Goal: Information Seeking & Learning: Find contact information

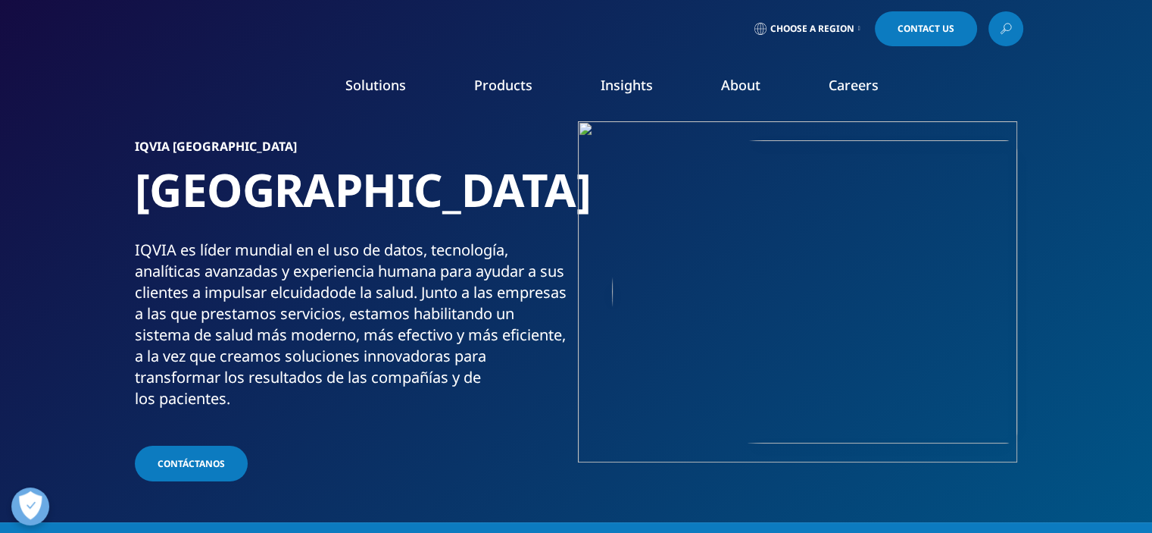
click at [614, 228] on link "Events & Webinars" at bounding box center [729, 232] width 283 height 17
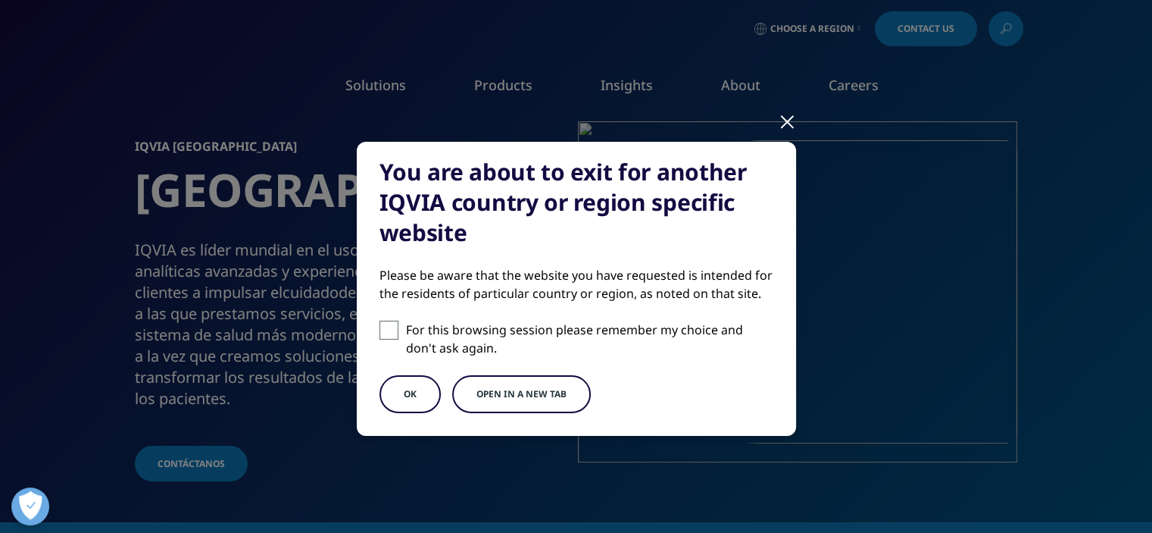
click at [409, 390] on button "OK" at bounding box center [410, 394] width 61 height 38
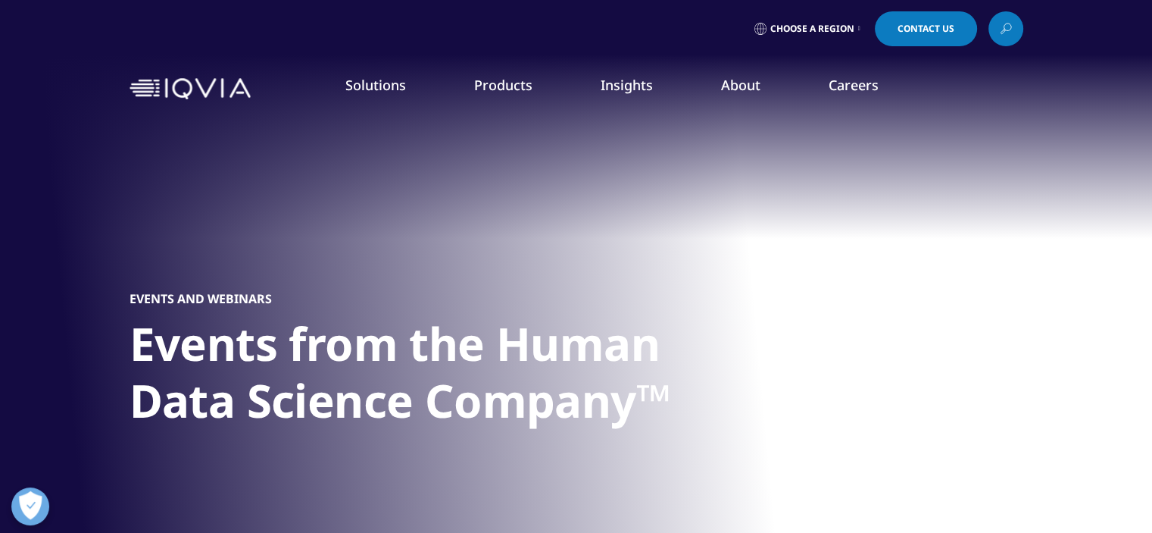
click at [321, 375] on link "Executive Team" at bounding box center [446, 376] width 283 height 17
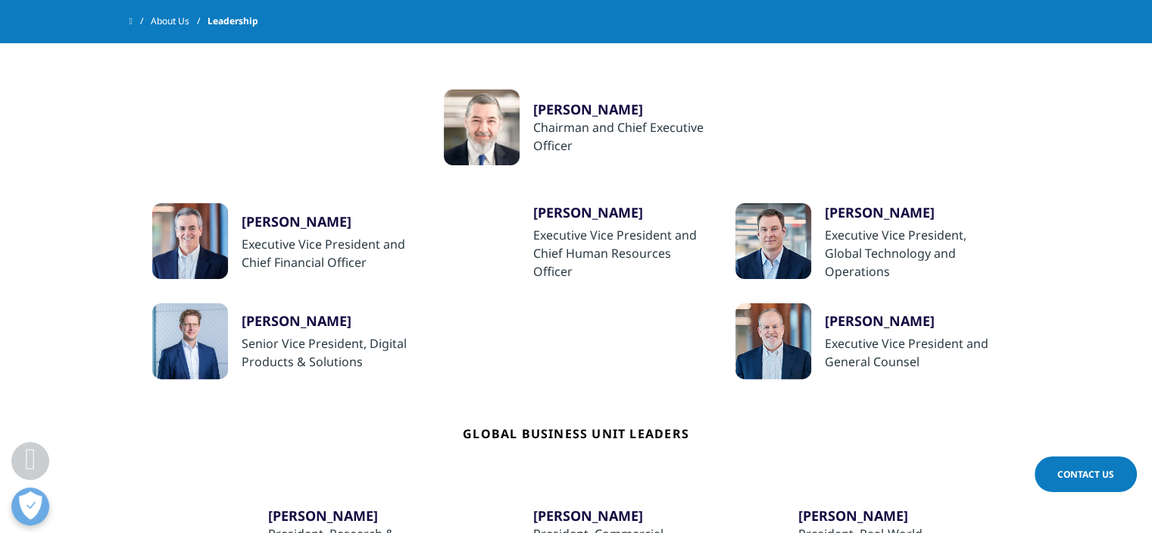
scroll to position [303, 0]
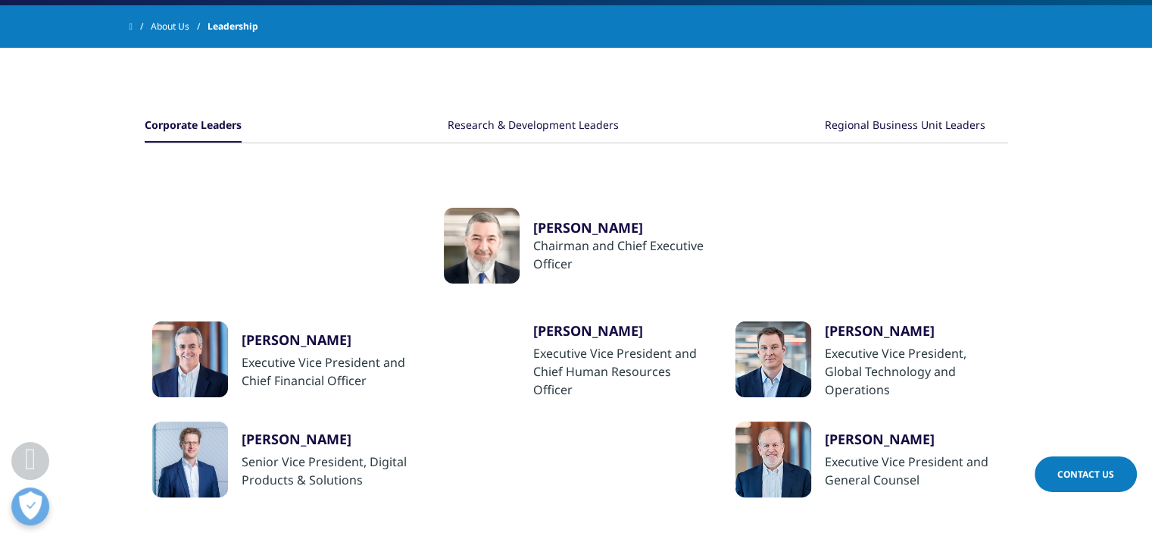
click at [912, 130] on div "Regional Business Unit Leaders" at bounding box center [905, 126] width 161 height 33
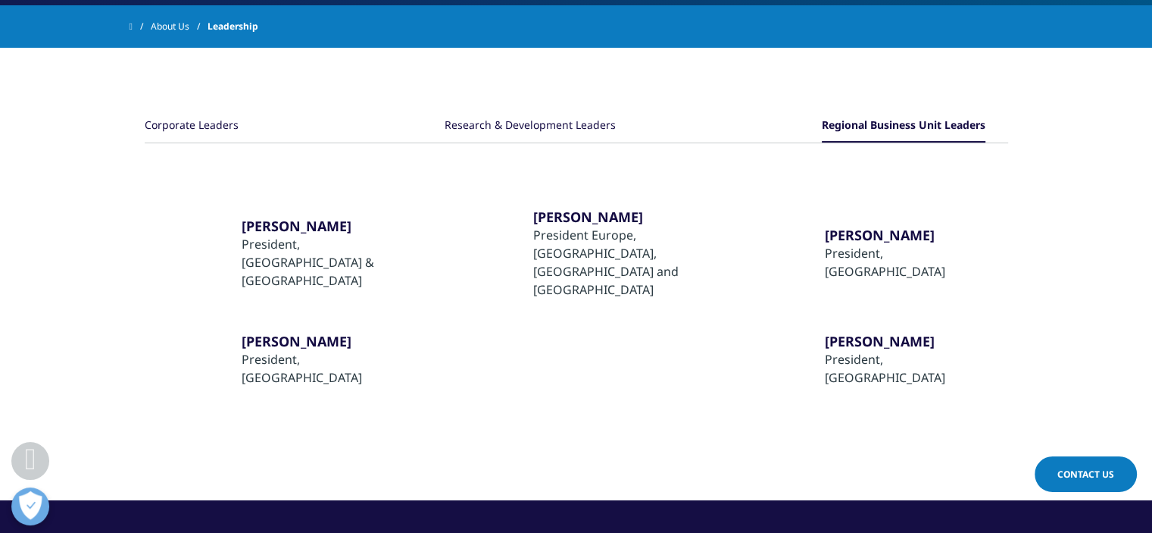
click at [543, 122] on div "Research & Development Leaders" at bounding box center [530, 126] width 171 height 33
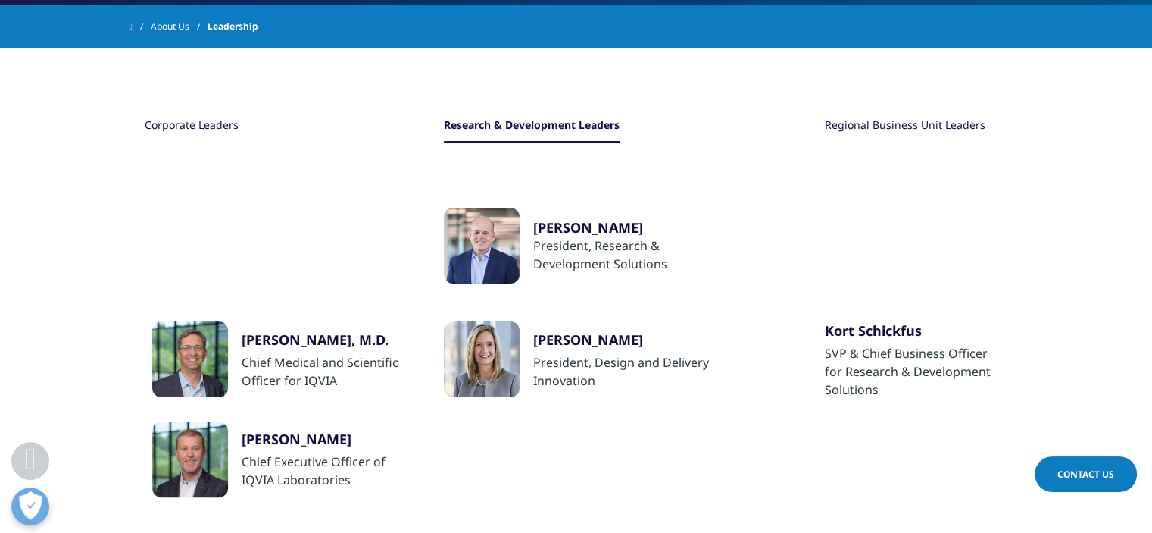
click at [173, 121] on div "Corporate Leaders" at bounding box center [192, 126] width 94 height 33
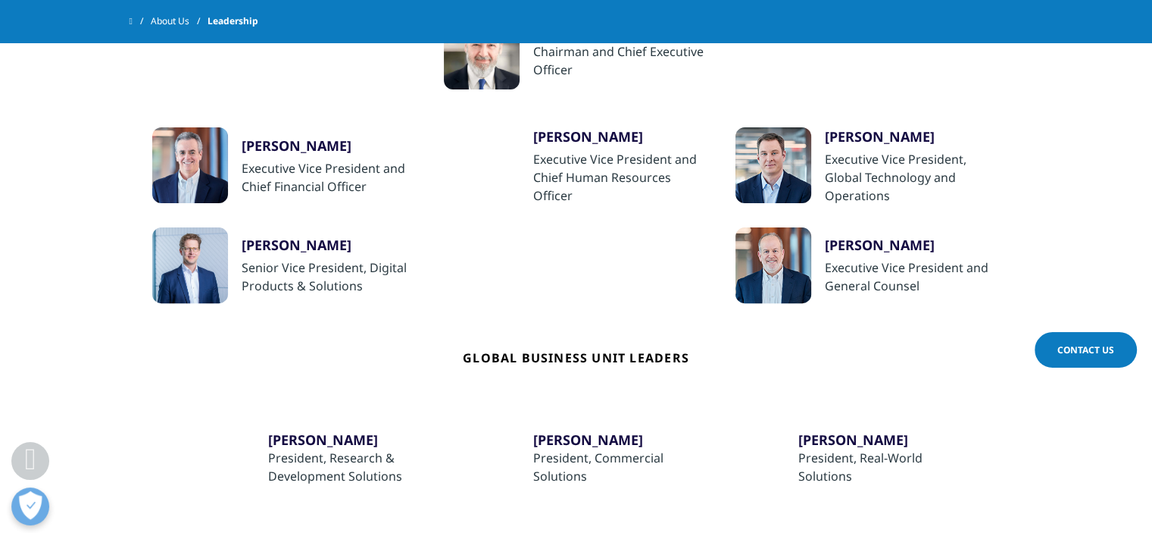
scroll to position [682, 0]
